Goal: Check status: Check status

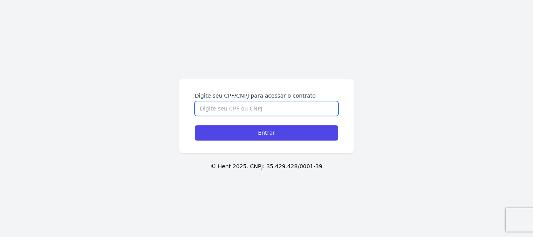
click at [259, 110] on input "Digite seu CPF/CNPJ para acessar o contrato" at bounding box center [267, 108] width 144 height 15
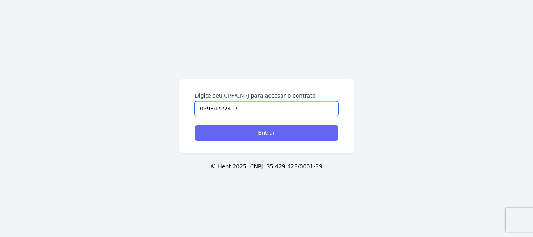
type input "05934722417"
click at [224, 125] on input "Entrar" at bounding box center [267, 132] width 144 height 15
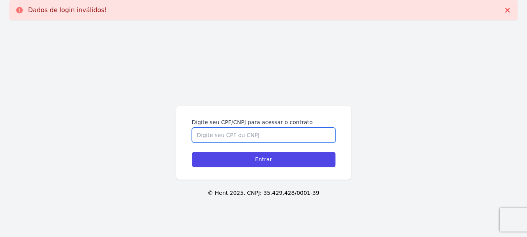
click at [213, 133] on input "Digite seu CPF/CNPJ para acessar o contrato" at bounding box center [264, 135] width 144 height 15
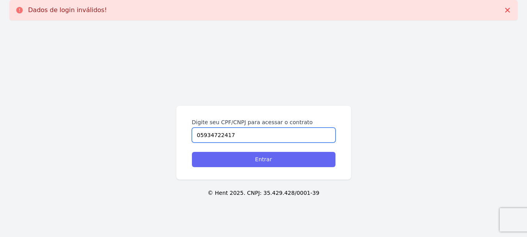
type input "05934722417"
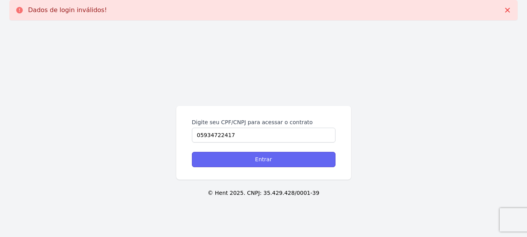
click at [209, 156] on input "Entrar" at bounding box center [264, 159] width 144 height 15
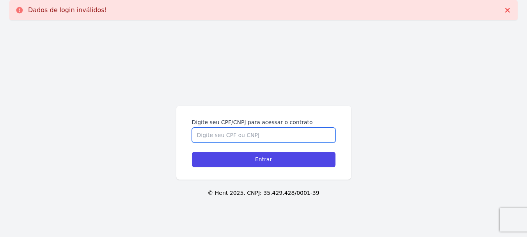
click at [222, 138] on input "Digite seu CPF/CNPJ para acessar o contrato" at bounding box center [264, 135] width 144 height 15
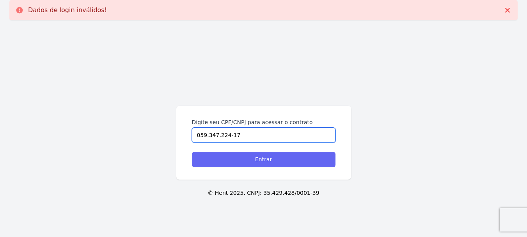
type input "059.347.224-17"
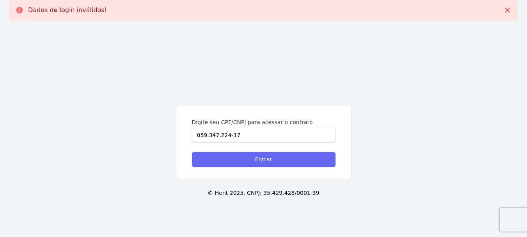
click at [250, 158] on input "Entrar" at bounding box center [264, 159] width 144 height 15
